Goal: Task Accomplishment & Management: Manage account settings

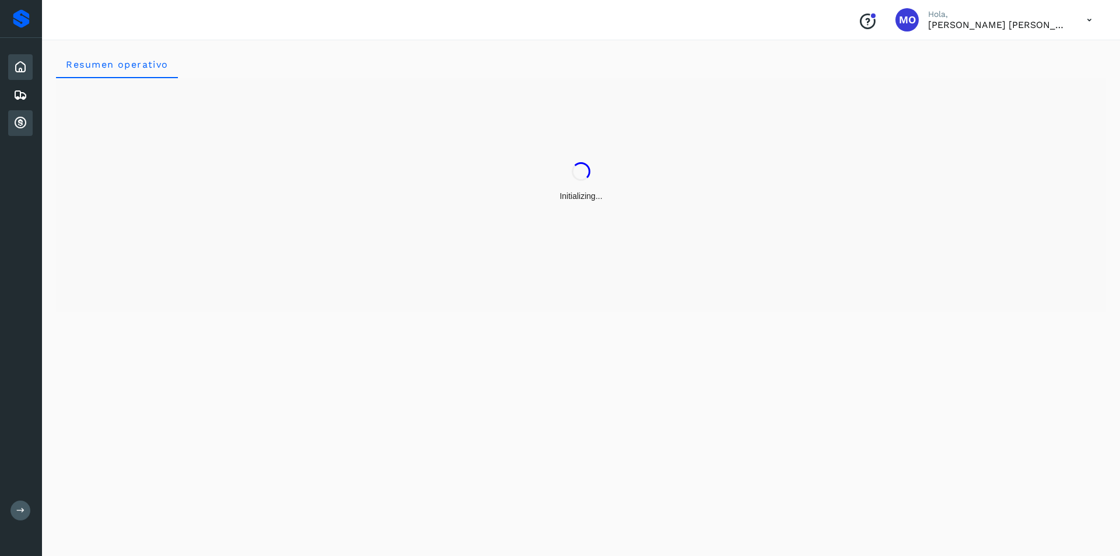
click at [19, 124] on icon at bounding box center [20, 123] width 14 height 14
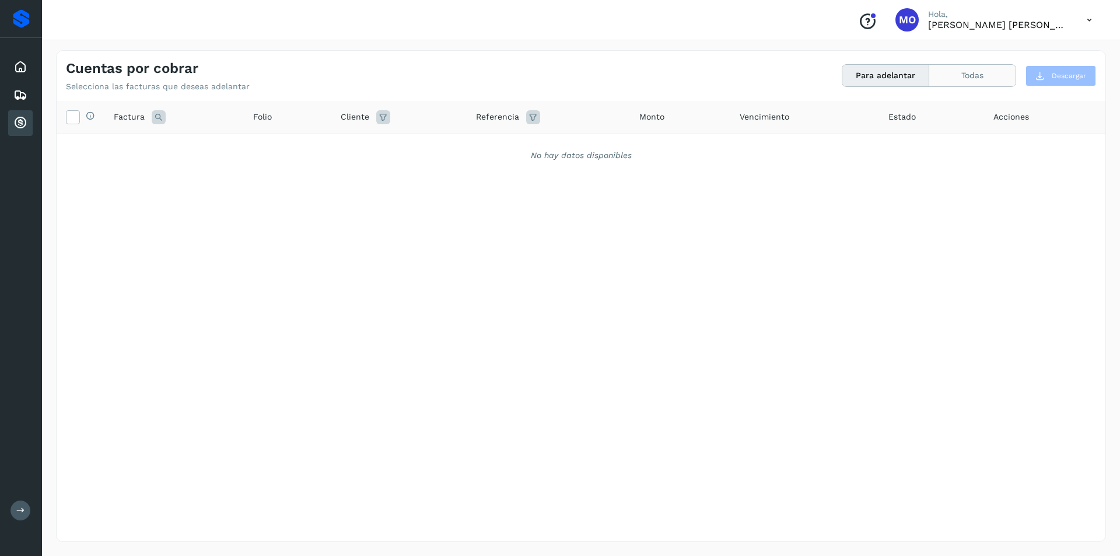
click at [962, 70] on button "Todas" at bounding box center [972, 76] width 86 height 22
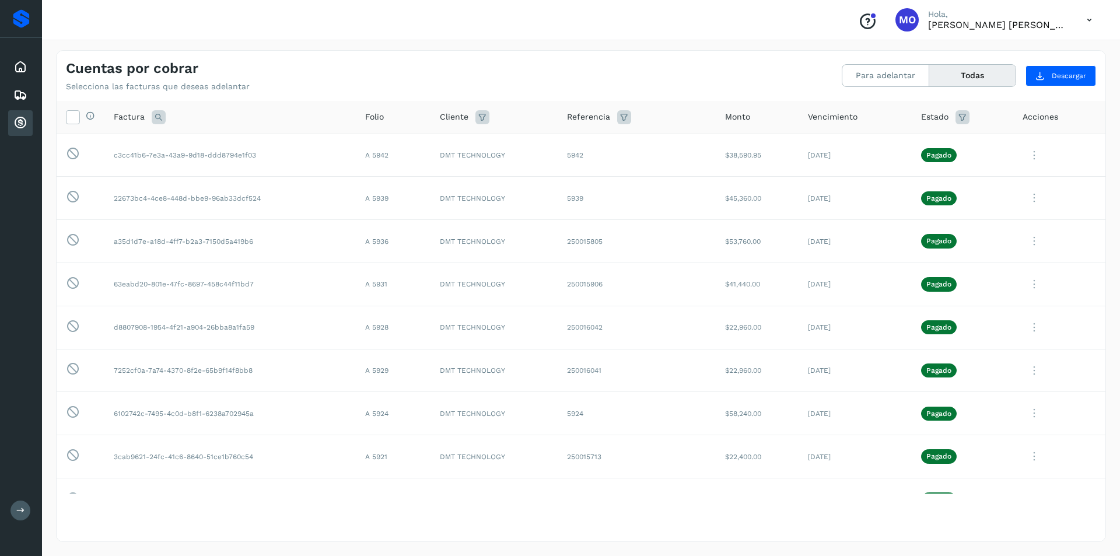
click at [929, 65] on button "Todas" at bounding box center [972, 76] width 86 height 22
